Goal: Transaction & Acquisition: Subscribe to service/newsletter

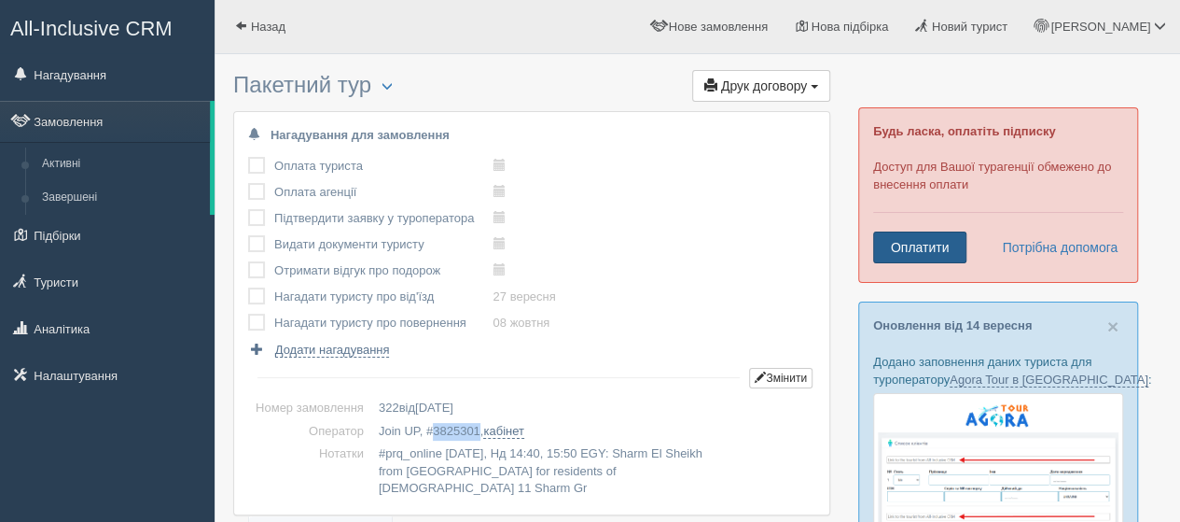
click at [961, 241] on link "Оплатити" at bounding box center [919, 247] width 93 height 32
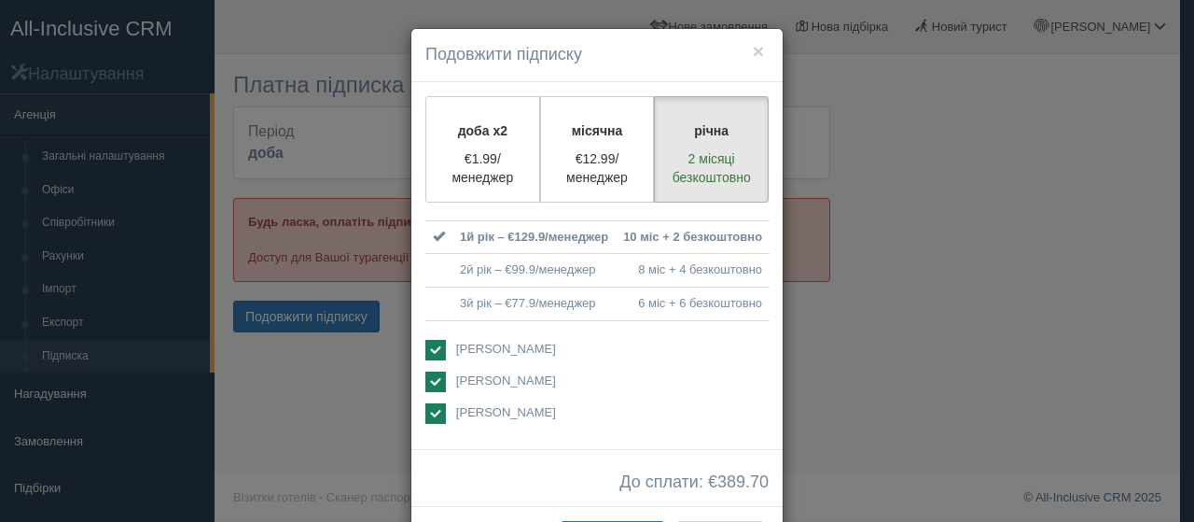
click at [503, 163] on p "€1.99/менеджер" at bounding box center [483, 167] width 91 height 37
radio input "true"
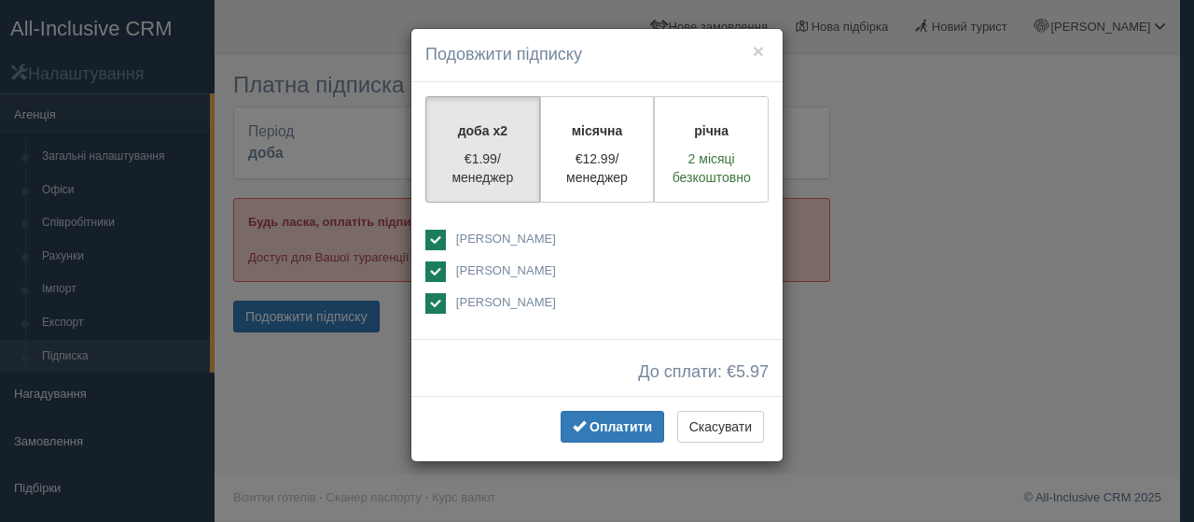
click at [491, 244] on span "[PERSON_NAME]" at bounding box center [506, 238] width 100 height 14
checkbox input "false"
click at [478, 296] on span "[PERSON_NAME]" at bounding box center [506, 302] width 100 height 14
checkbox input "false"
click at [611, 412] on button "Оплатити" at bounding box center [613, 427] width 104 height 32
